Goal: Information Seeking & Learning: Learn about a topic

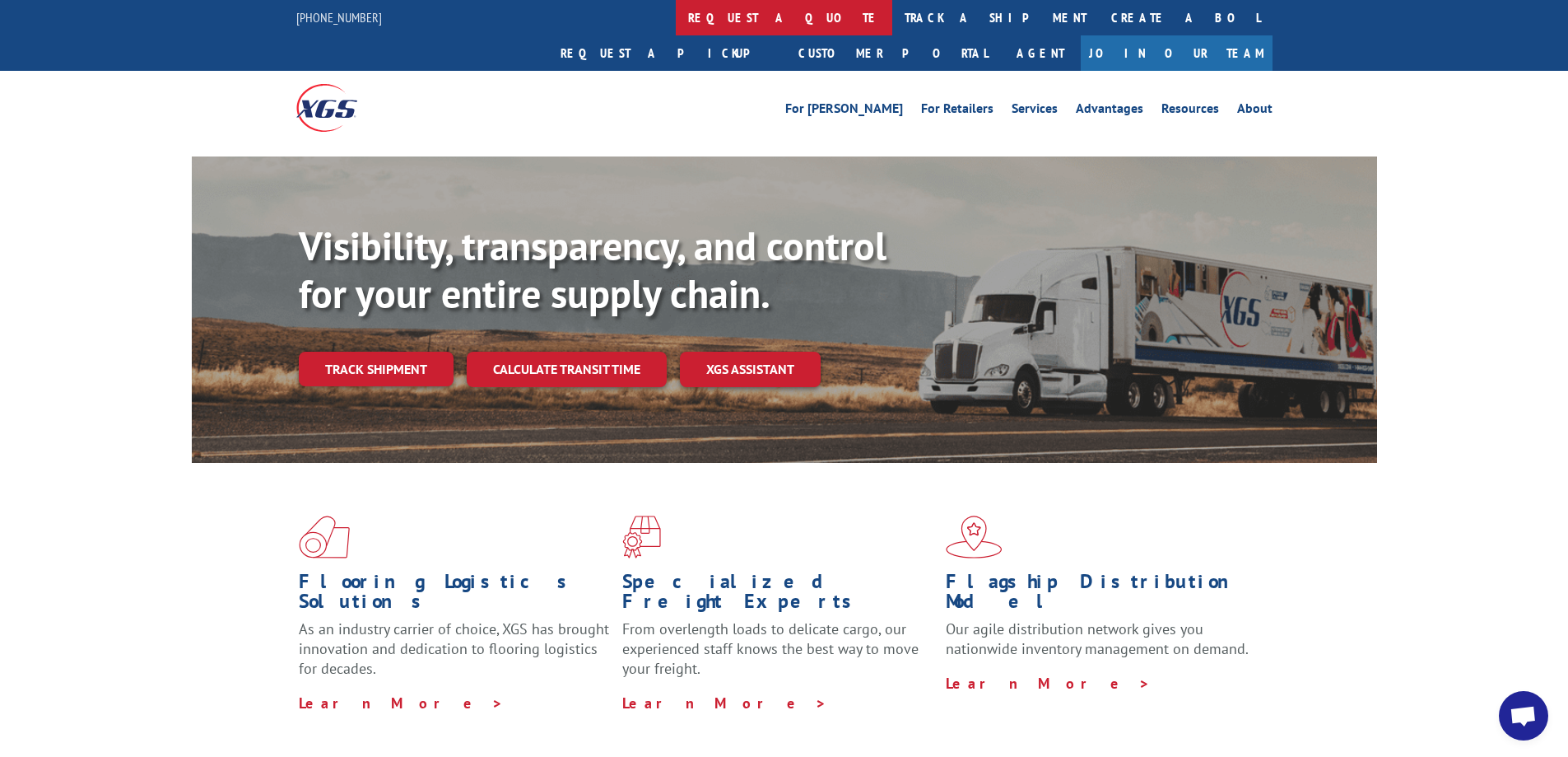
click at [675, 17] on link "request a quote" at bounding box center [784, 17] width 216 height 36
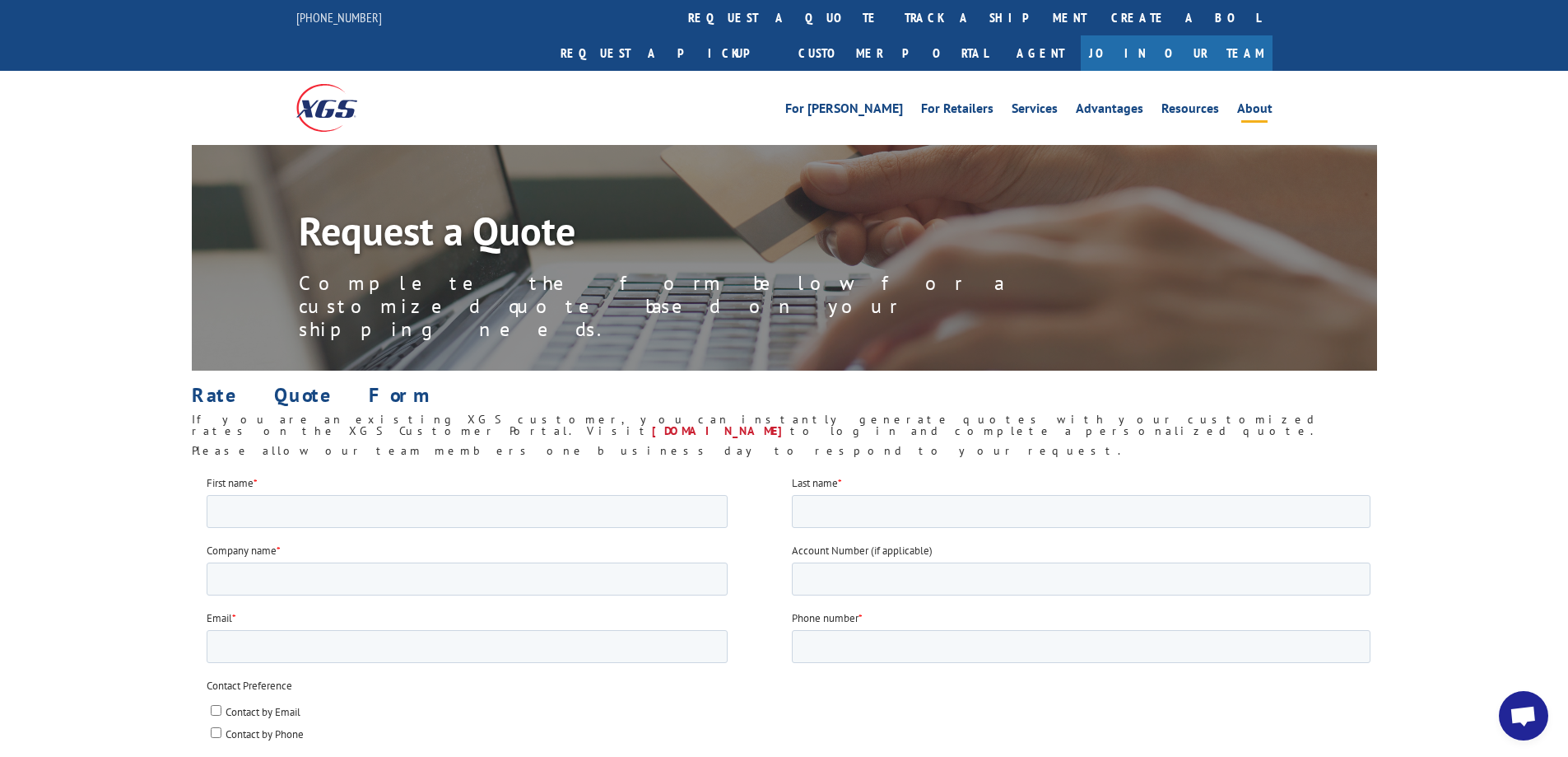
click at [1246, 102] on link "About" at bounding box center [1254, 111] width 36 height 18
